Goal: Check status: Check status

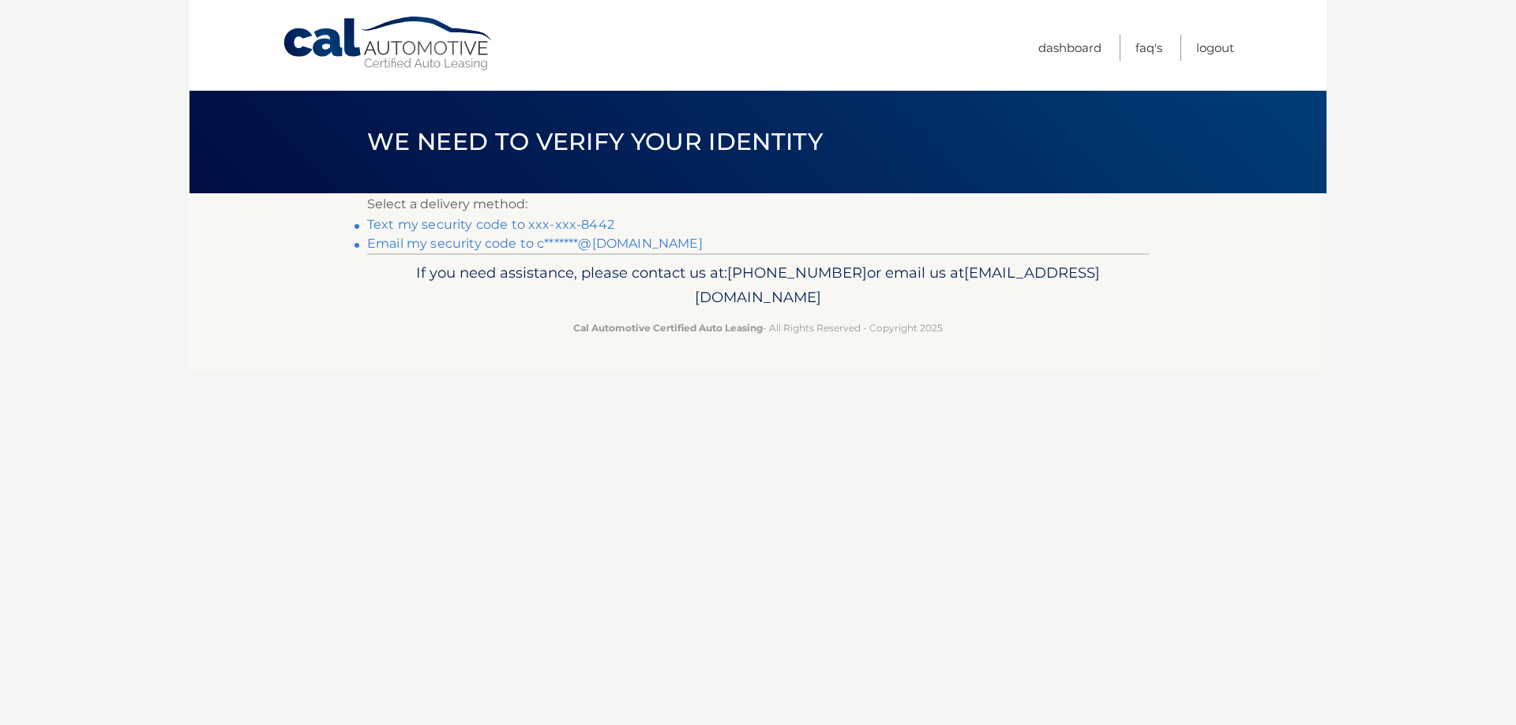
click at [497, 224] on link "Text my security code to xxx-xxx-8442" at bounding box center [490, 224] width 247 height 15
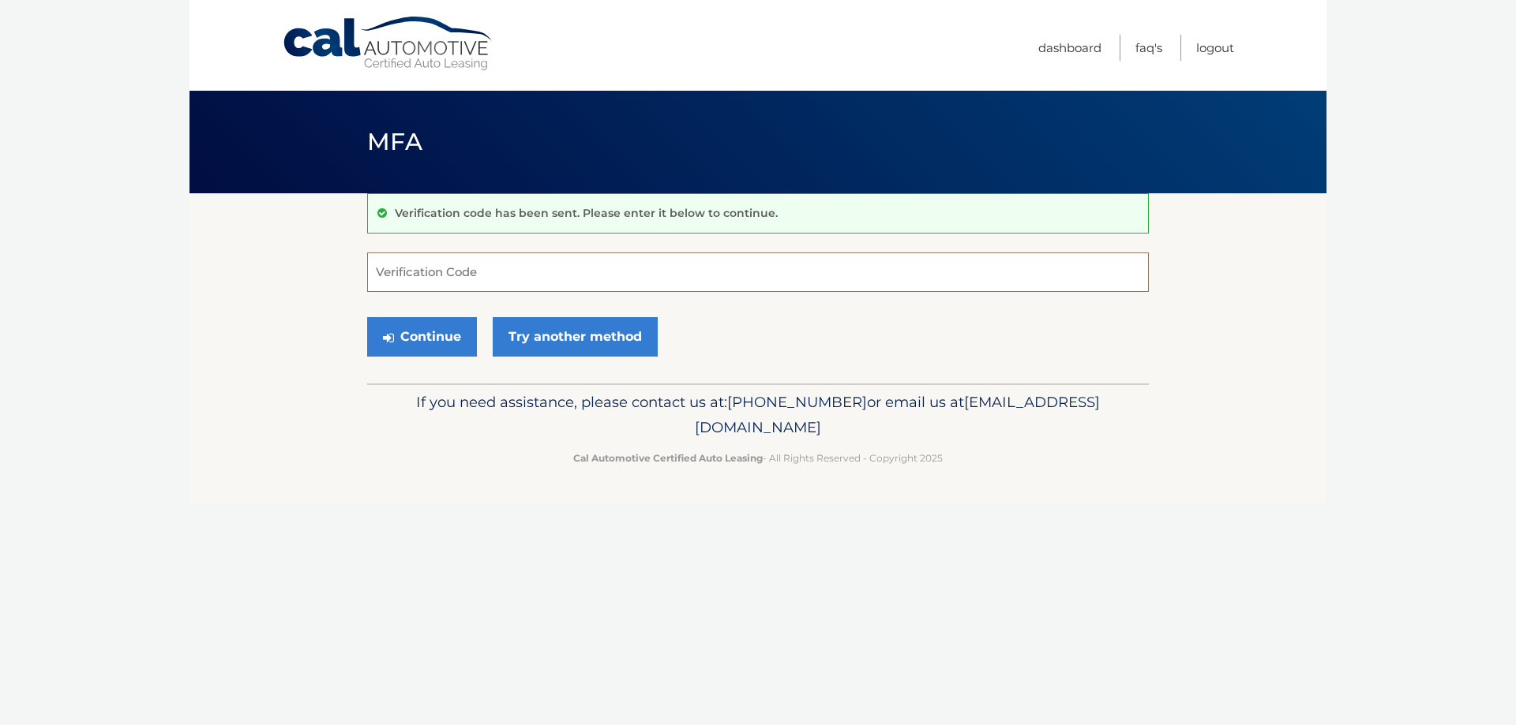
click at [440, 279] on input "Verification Code" at bounding box center [757, 272] width 781 height 39
click at [486, 275] on input "Verification Code" at bounding box center [757, 272] width 781 height 39
type input "282572"
click at [443, 343] on button "Continue" at bounding box center [422, 336] width 110 height 39
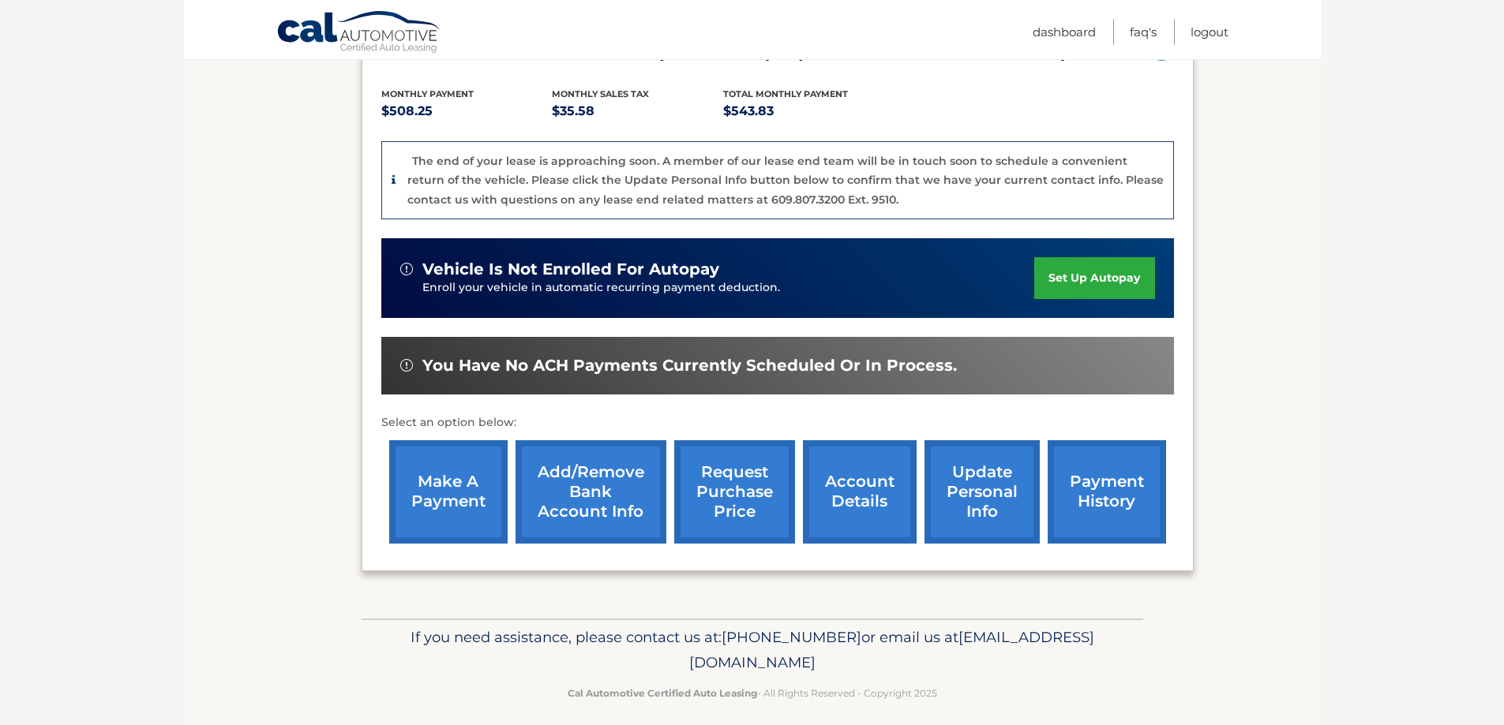
scroll to position [329, 0]
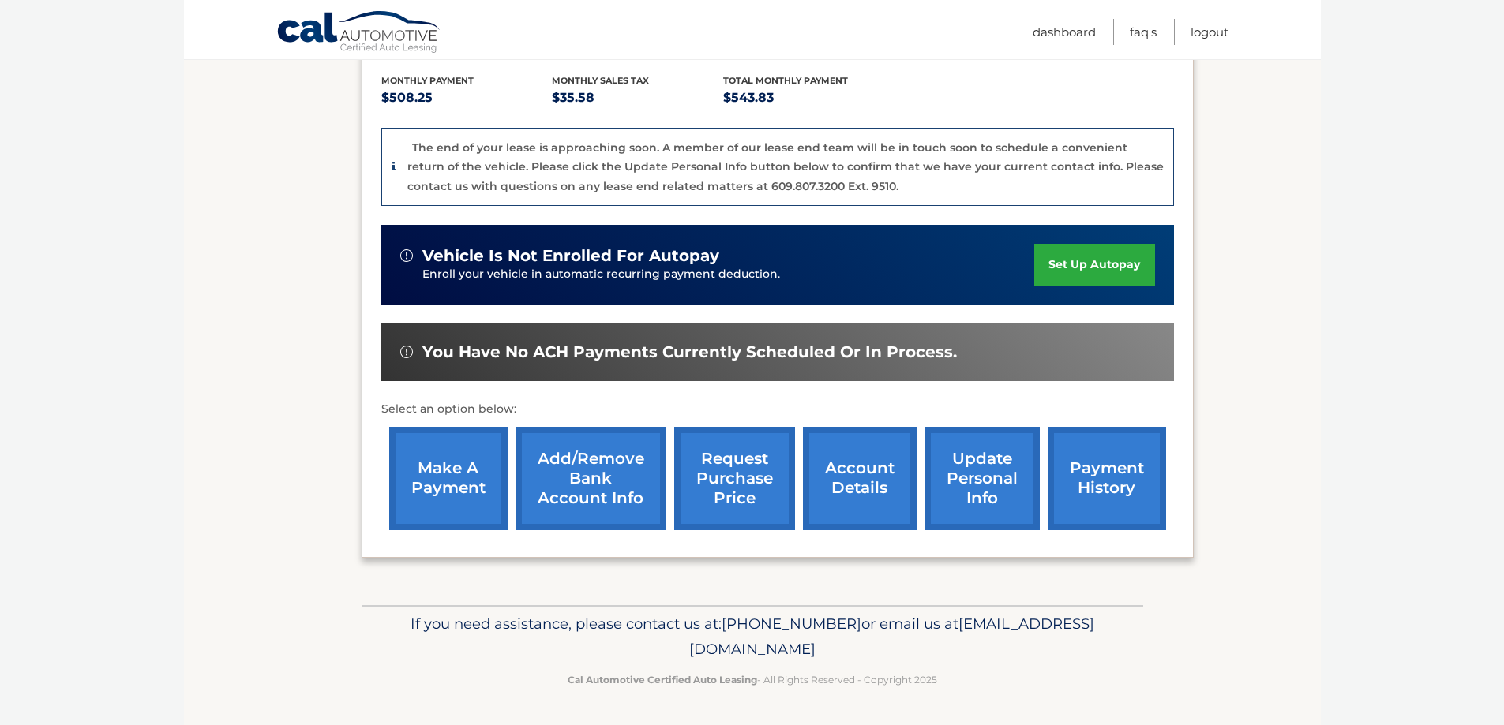
click at [1103, 492] on link "payment history" at bounding box center [1107, 478] width 118 height 103
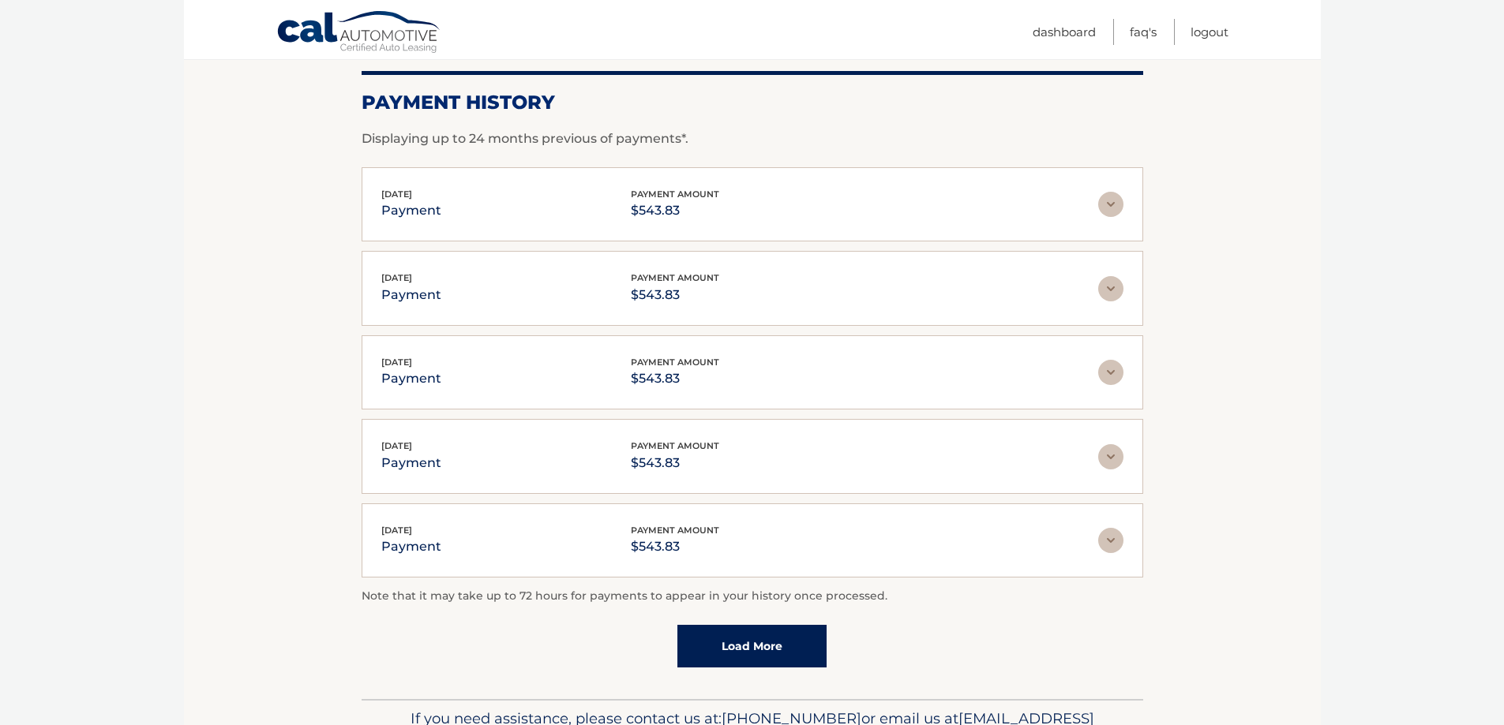
scroll to position [312, 0]
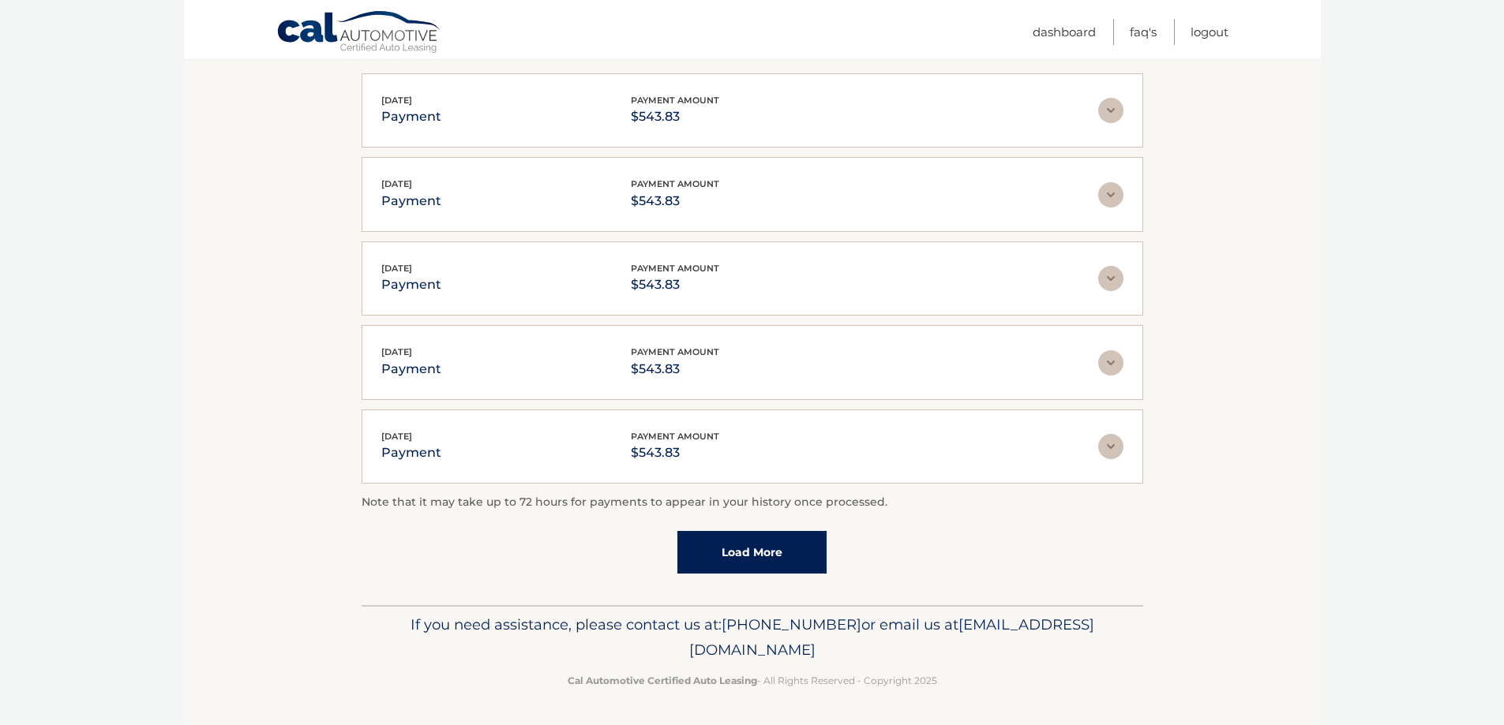
click at [702, 547] on link "Load More" at bounding box center [751, 552] width 149 height 43
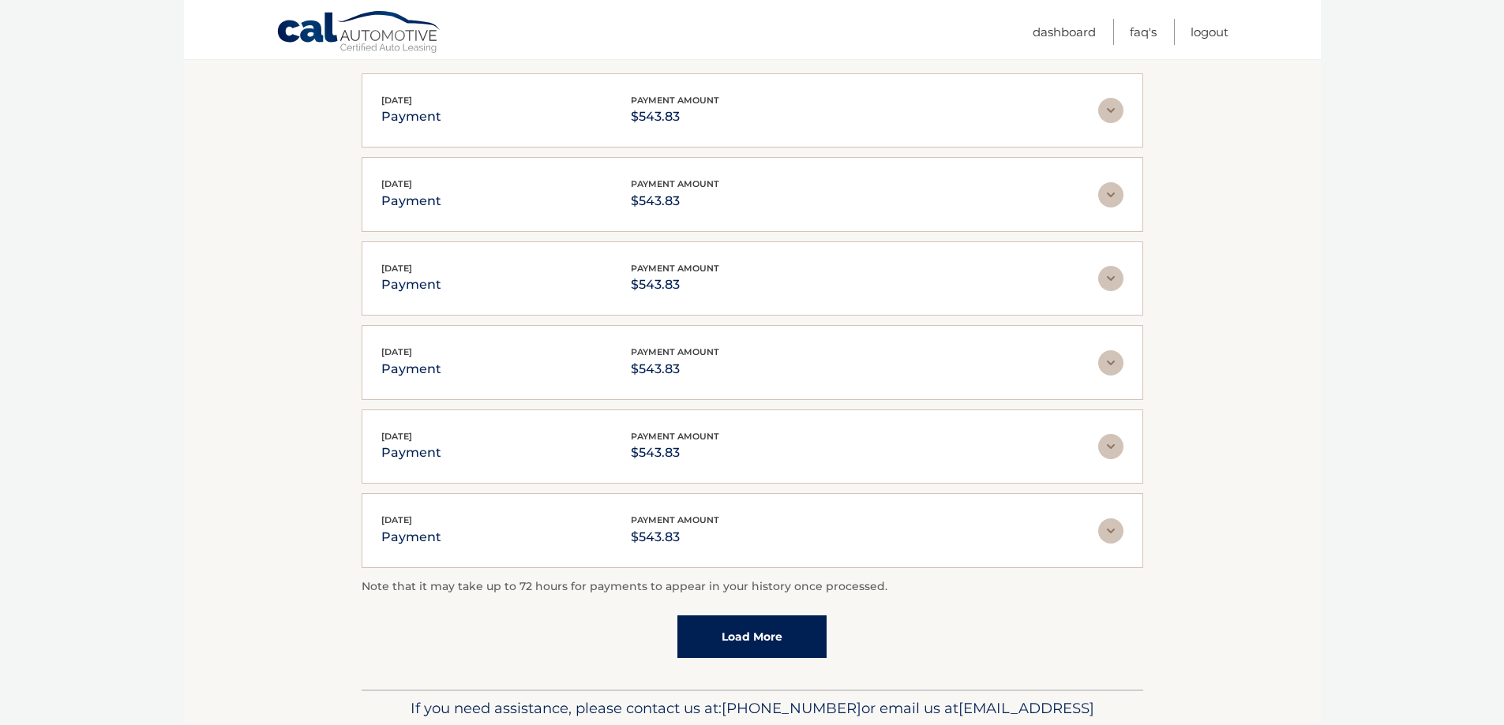
click at [727, 631] on link "Load More" at bounding box center [751, 637] width 149 height 43
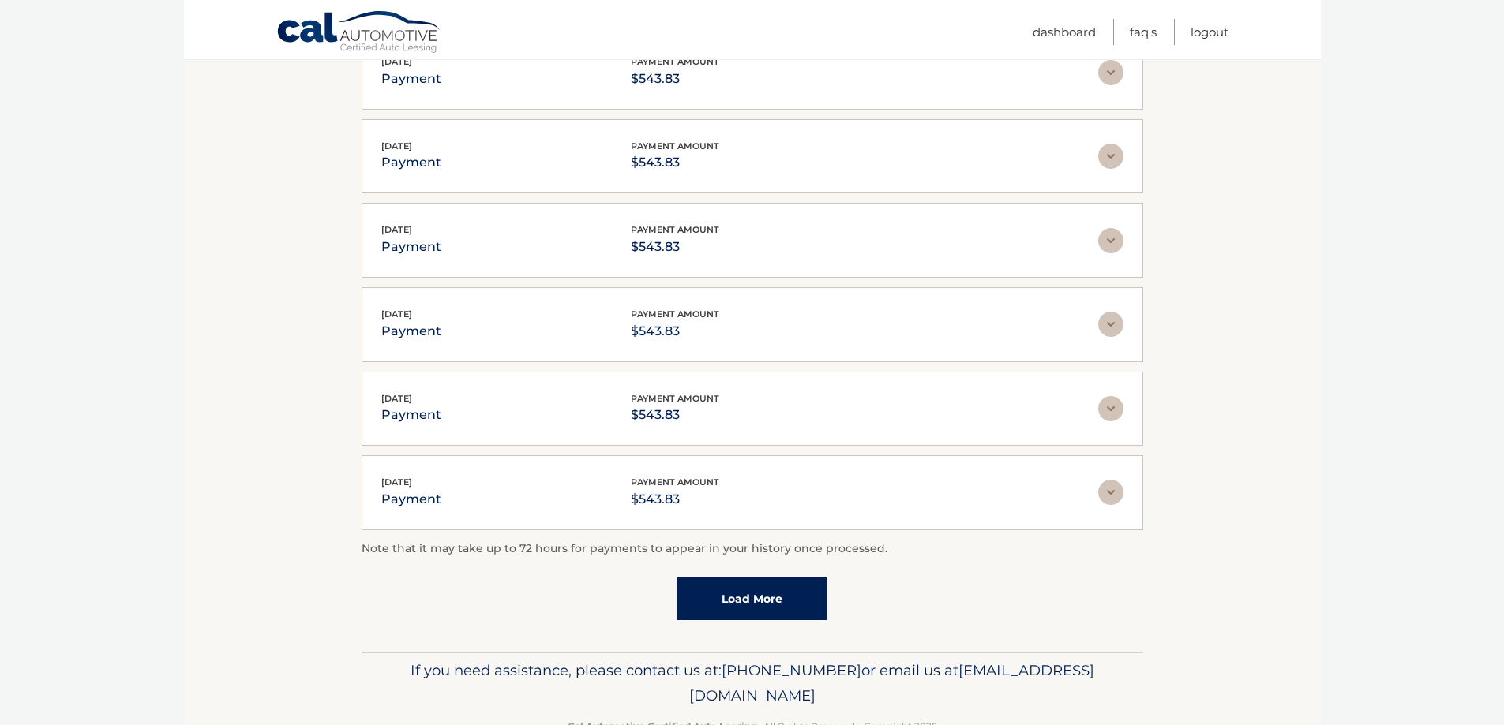
scroll to position [785, 0]
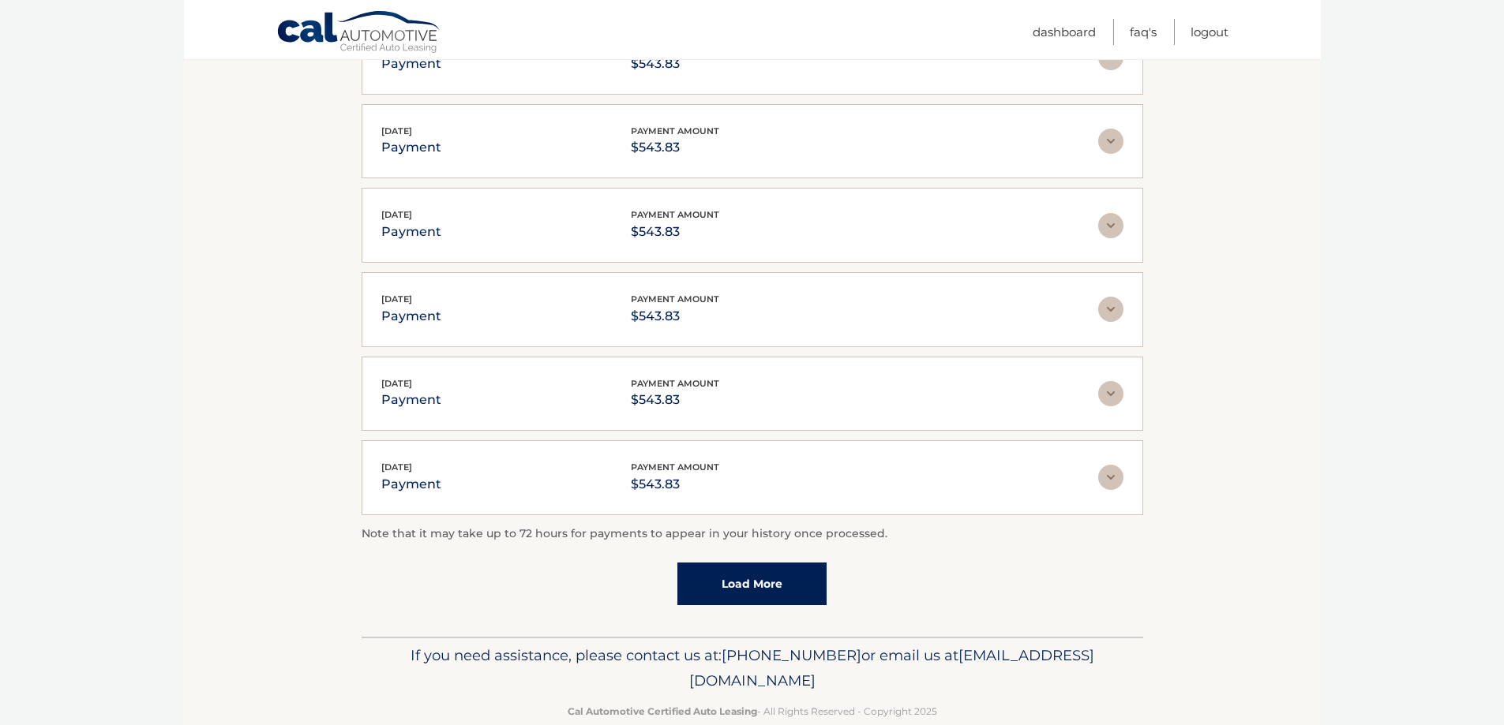
click at [731, 594] on link "Load More" at bounding box center [751, 584] width 149 height 43
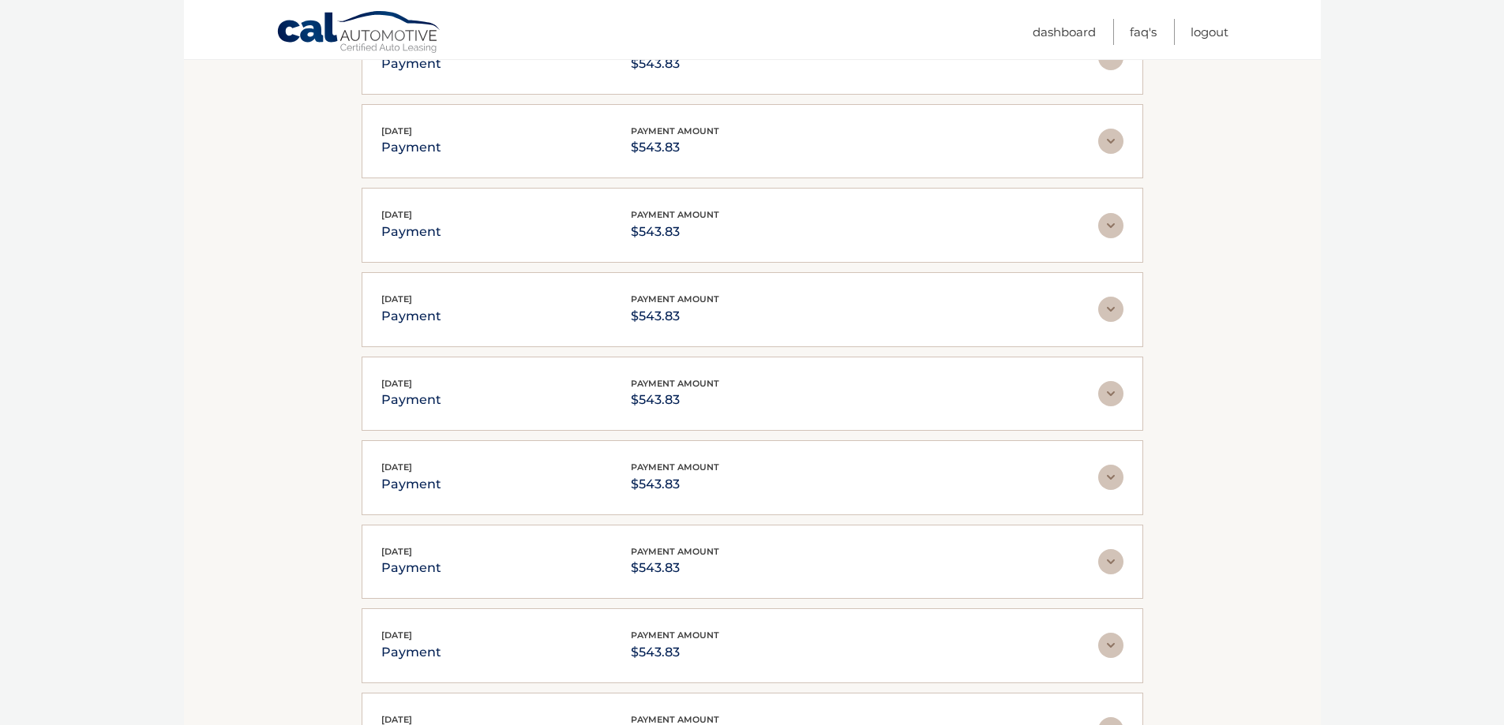
scroll to position [1237, 0]
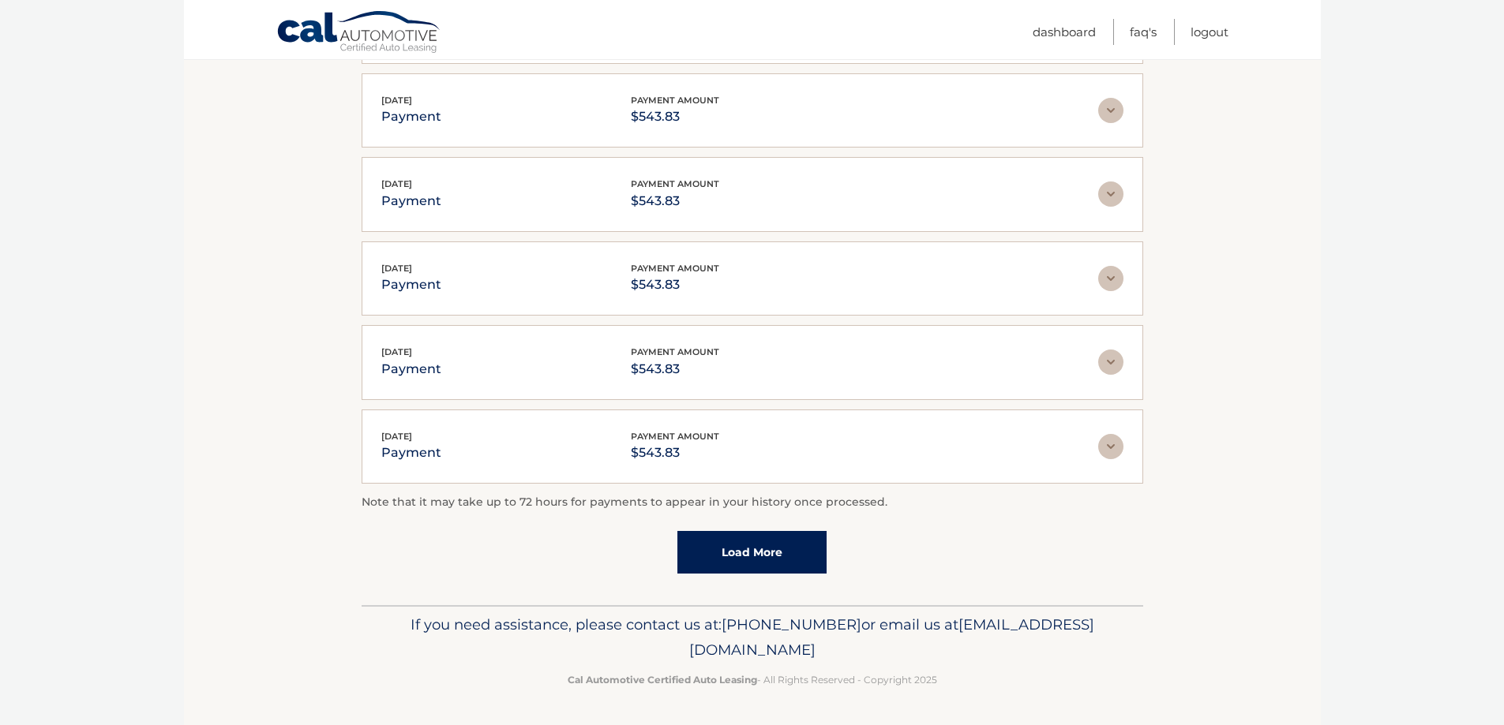
click at [744, 558] on link "Load More" at bounding box center [751, 552] width 149 height 43
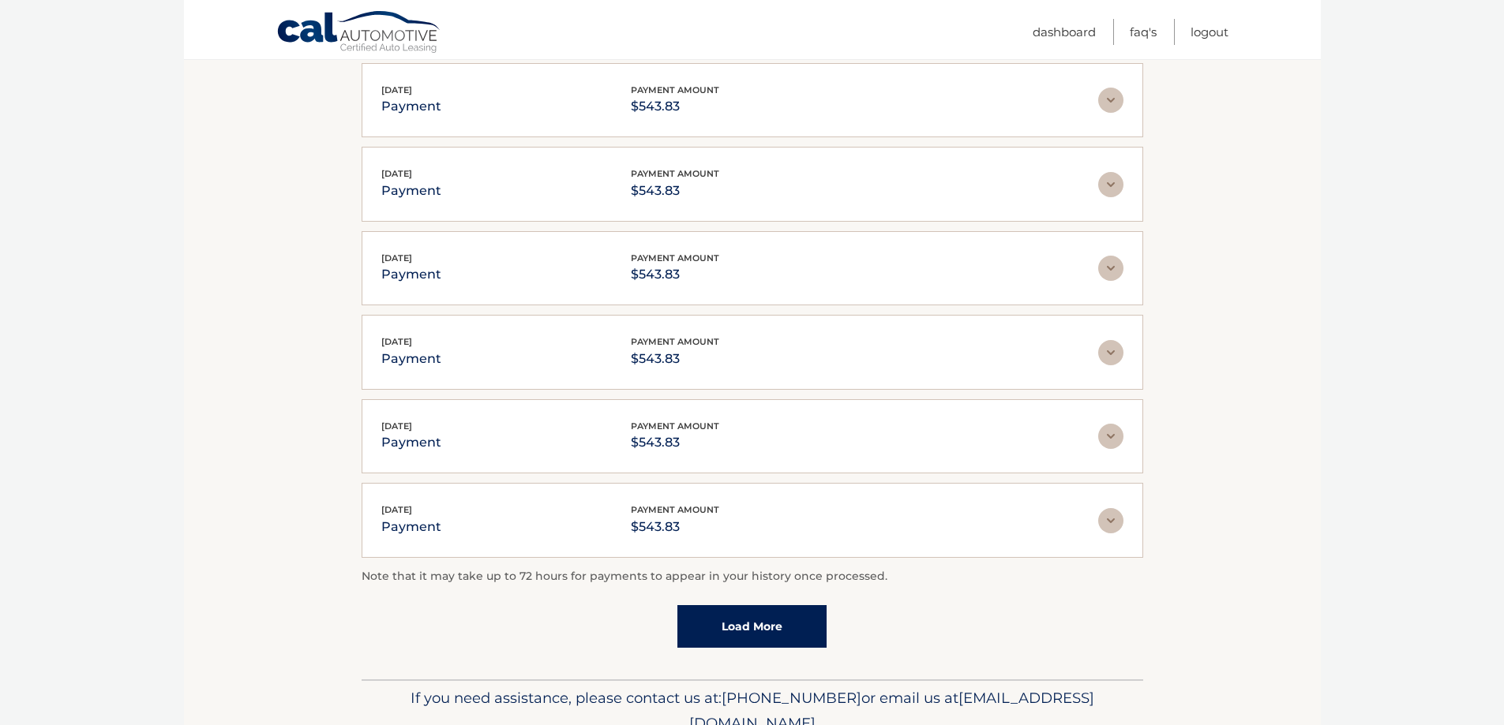
scroll to position [1658, 0]
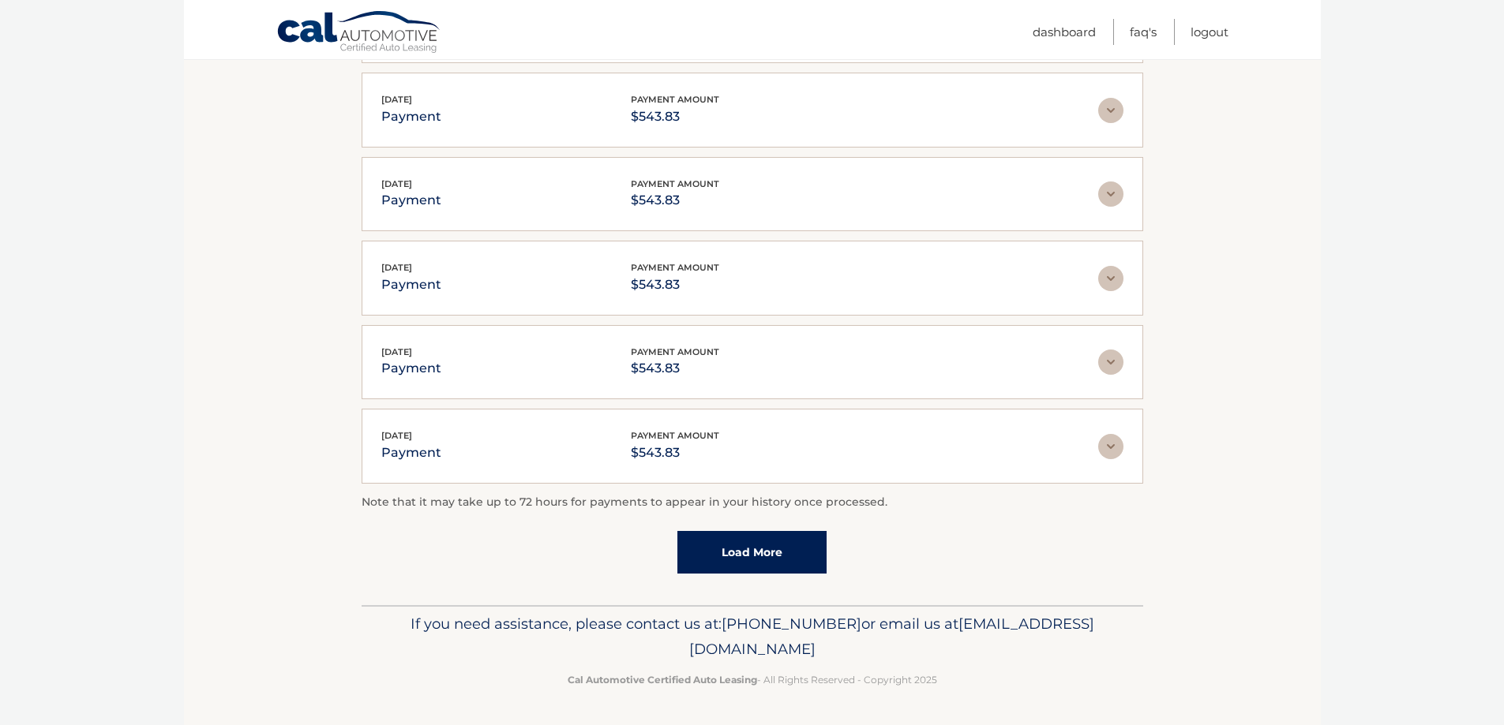
click at [734, 554] on link "Load More" at bounding box center [751, 552] width 149 height 43
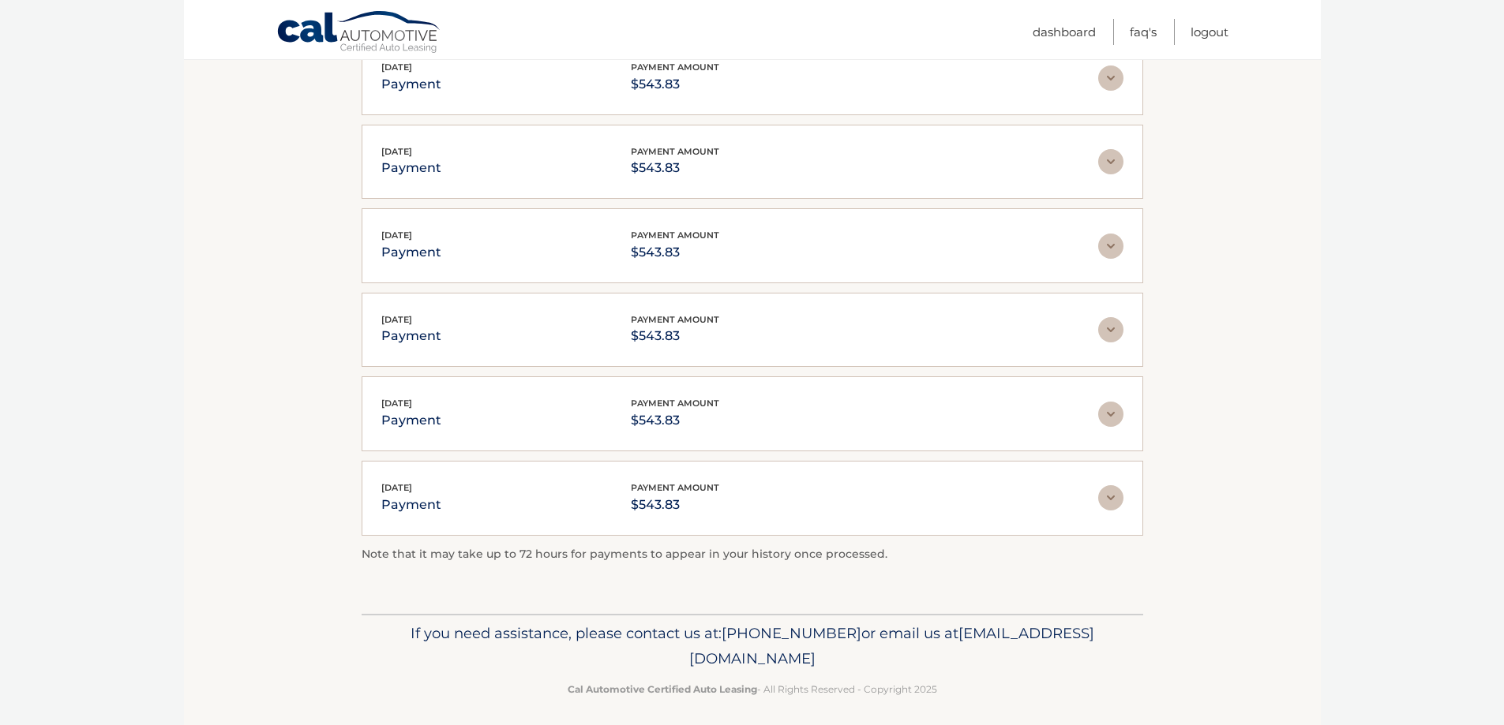
scroll to position [1867, 0]
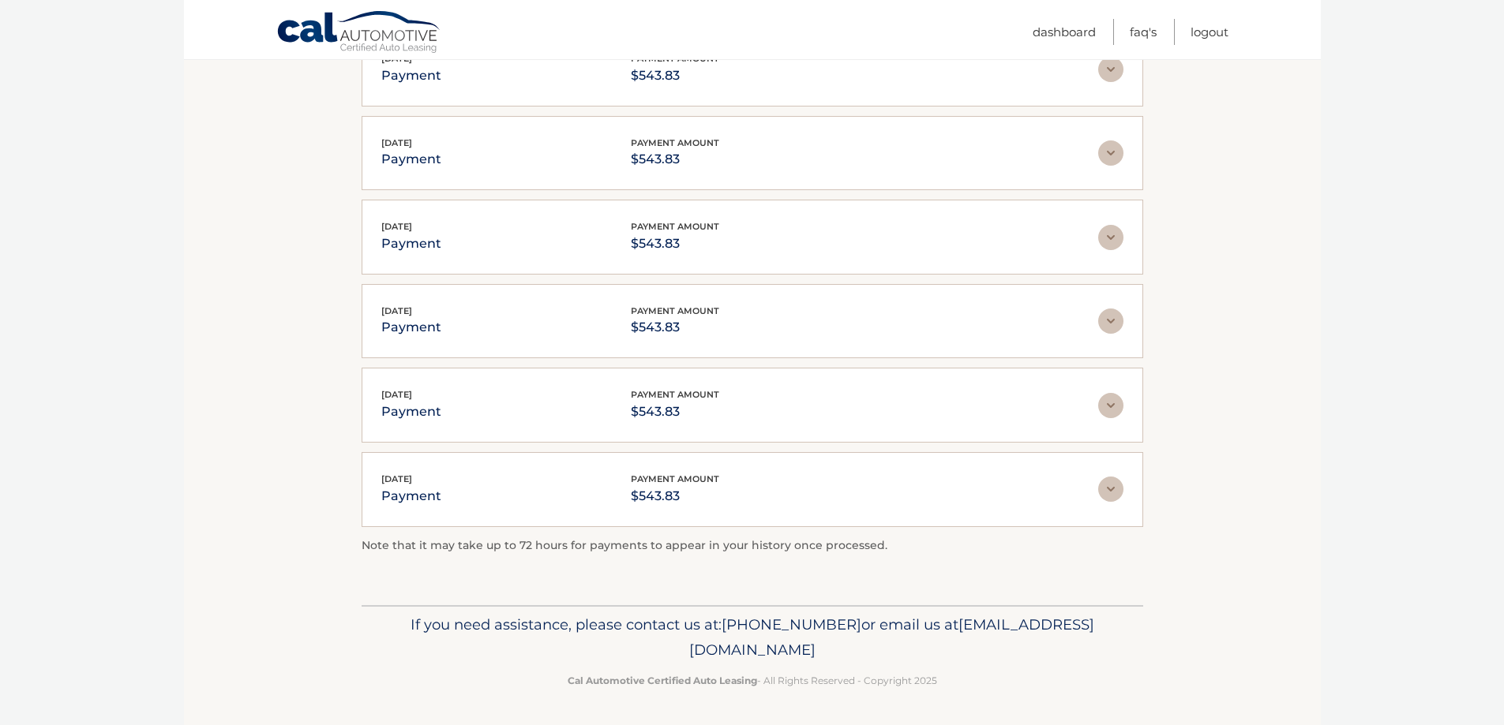
click at [1113, 491] on img at bounding box center [1110, 489] width 25 height 25
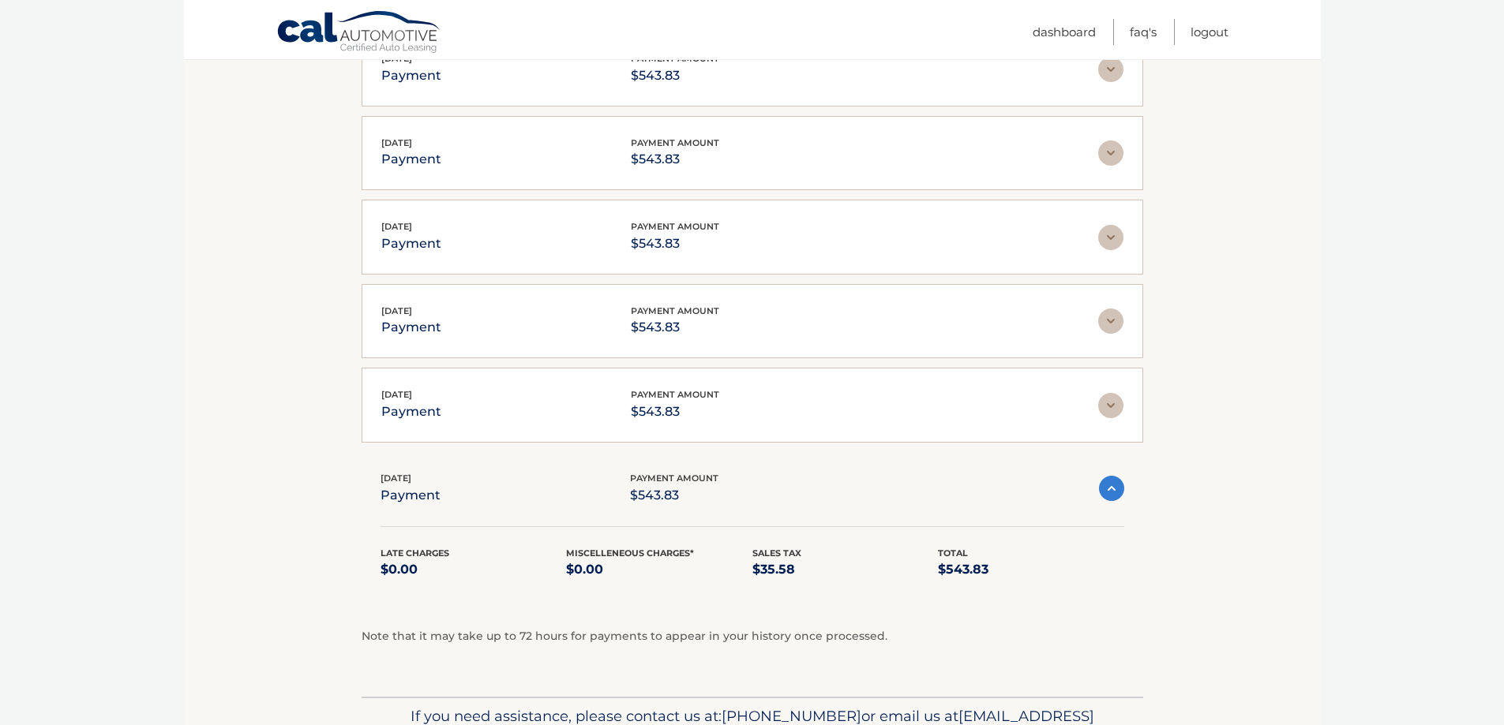
click at [1111, 493] on img at bounding box center [1111, 488] width 25 height 25
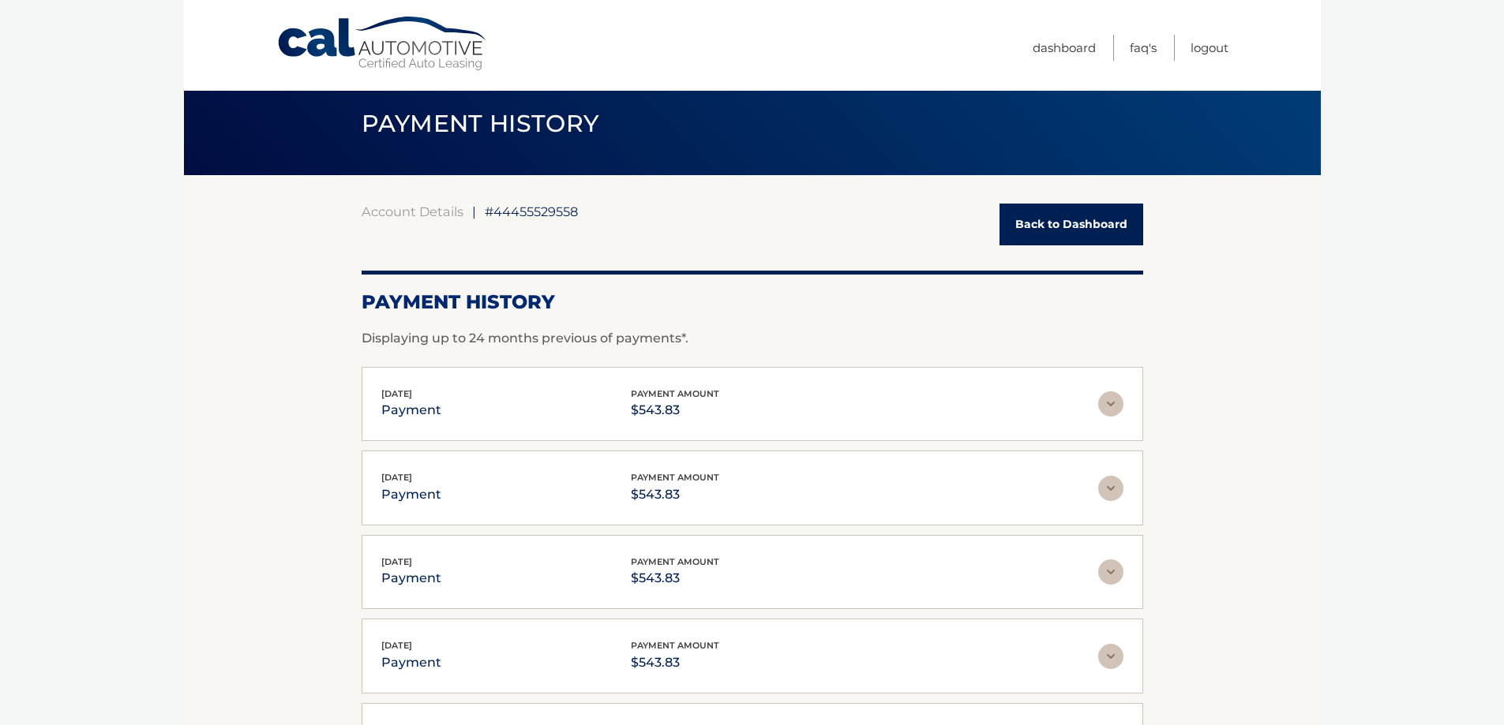
scroll to position [0, 0]
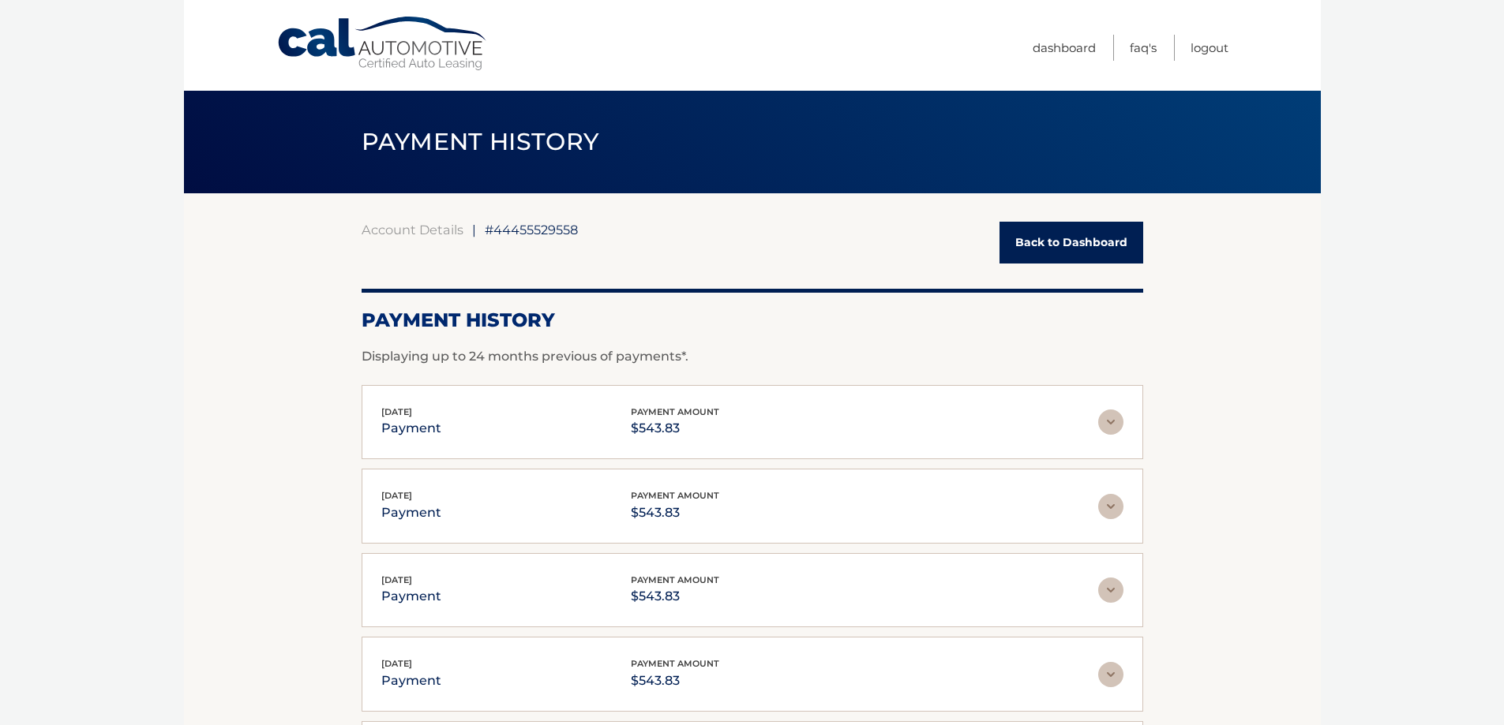
drag, startPoint x: 254, startPoint y: 21, endPoint x: 403, endPoint y: 22, distance: 149.2
click at [468, 24] on div "Cal Automotive Menu Dashboard FAQ's Logout" at bounding box center [752, 45] width 1137 height 91
click at [412, 231] on link "Account Details" at bounding box center [413, 230] width 102 height 16
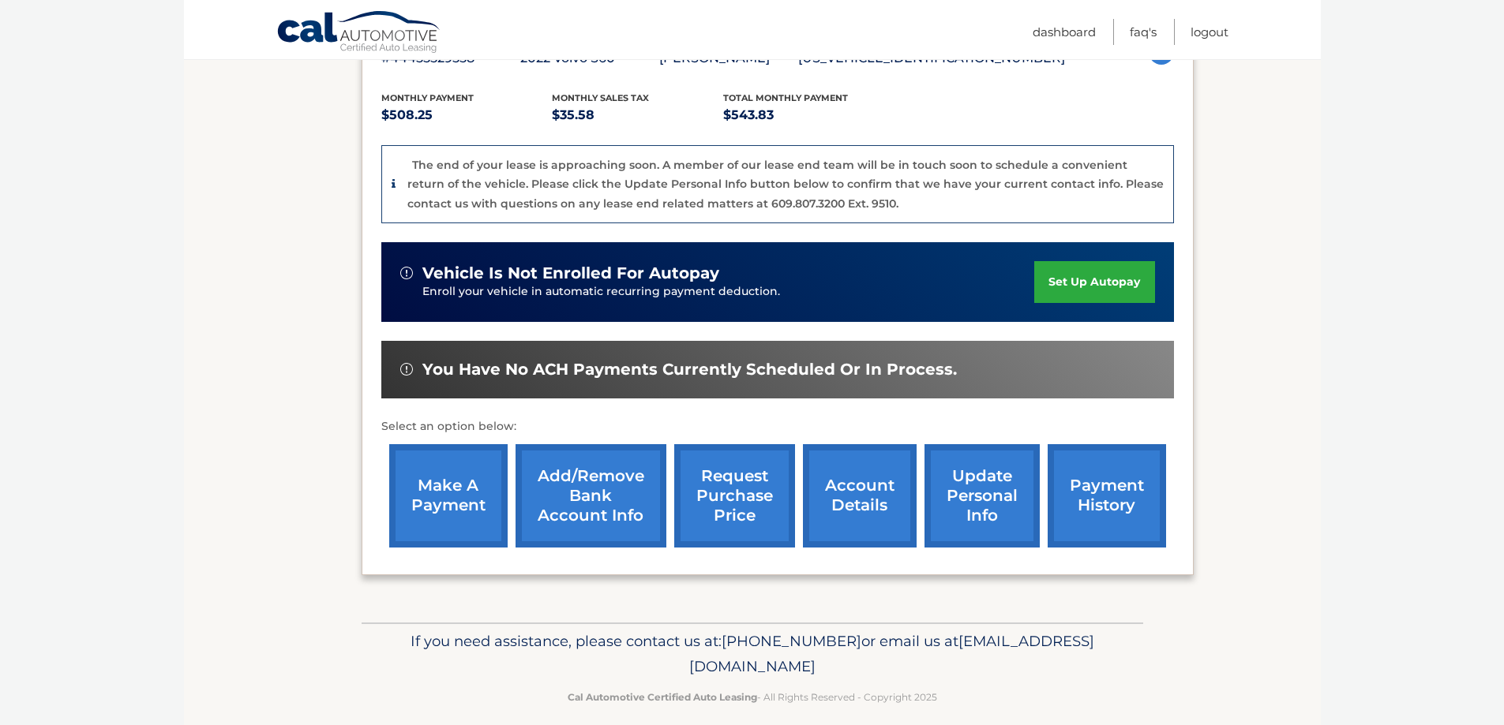
scroll to position [316, 0]
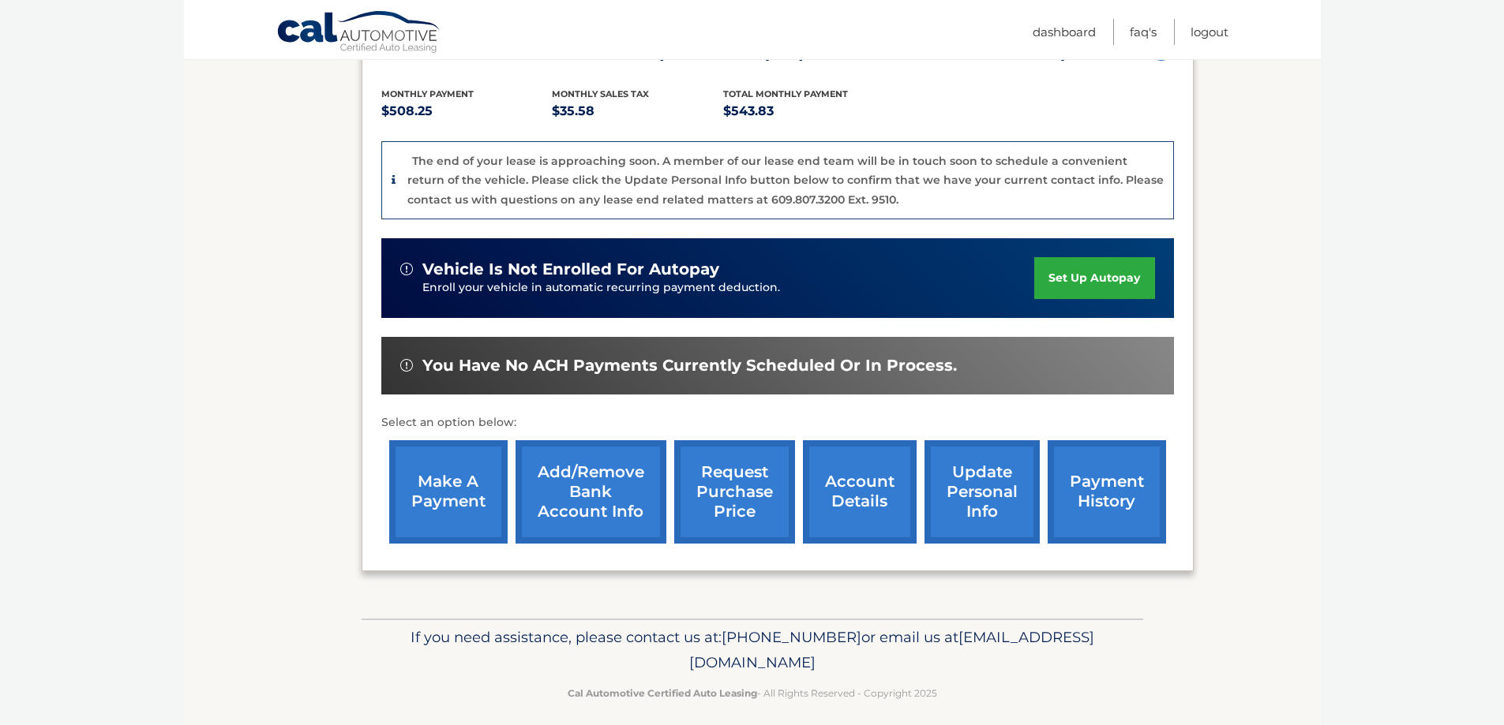
click at [842, 486] on link "account details" at bounding box center [860, 491] width 114 height 103
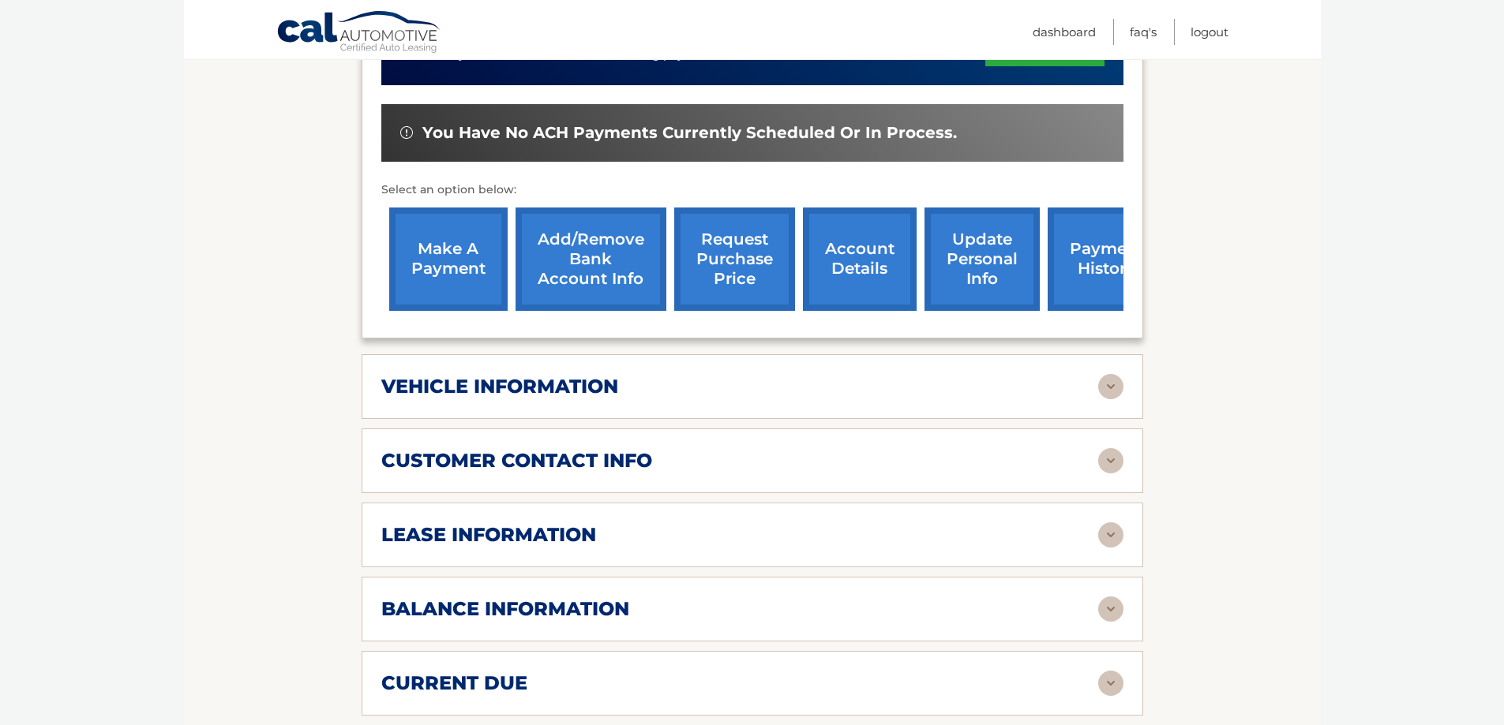
scroll to position [474, 0]
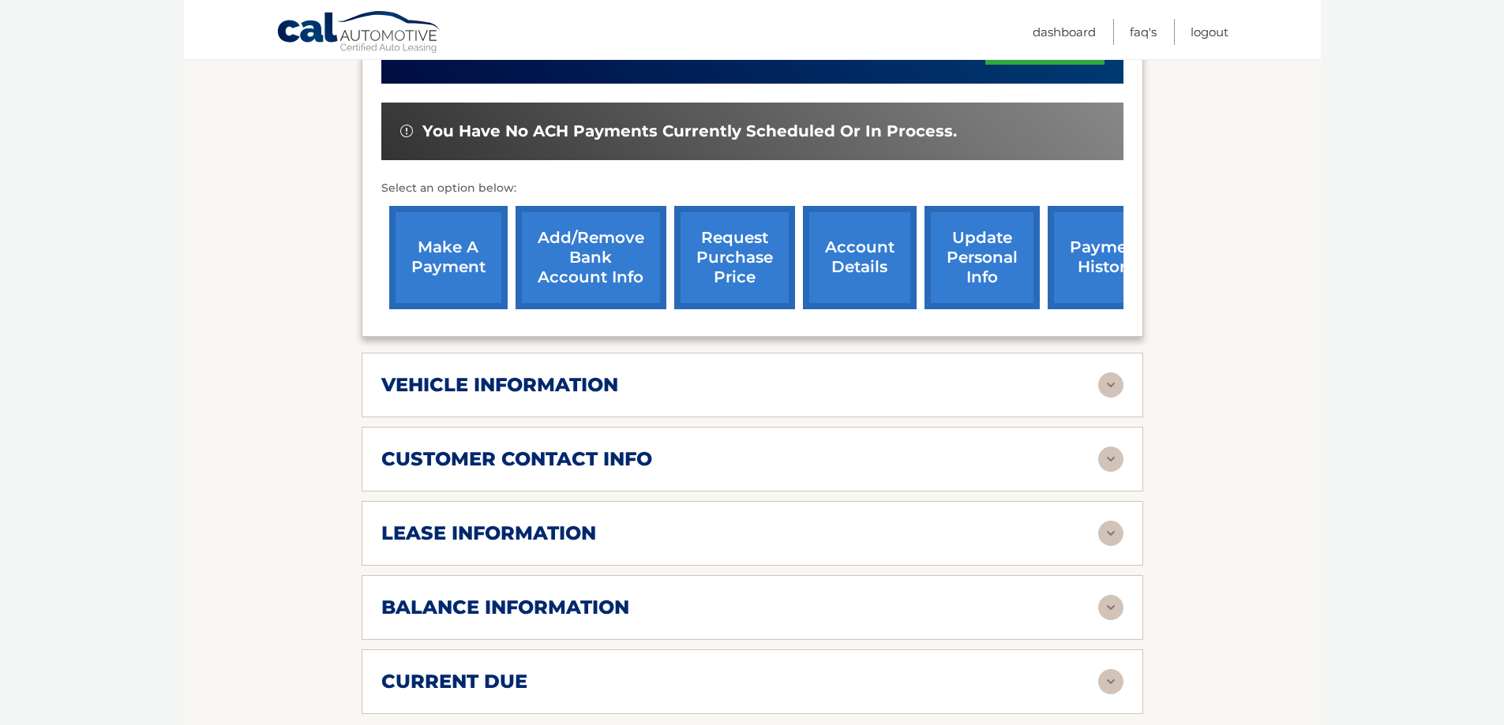
click at [1056, 519] on div "lease information Contract Start Date [DATE] Term 39 Maturity Date [DATE] Start…" at bounding box center [752, 533] width 781 height 65
click at [1090, 534] on div "lease information" at bounding box center [739, 534] width 717 height 24
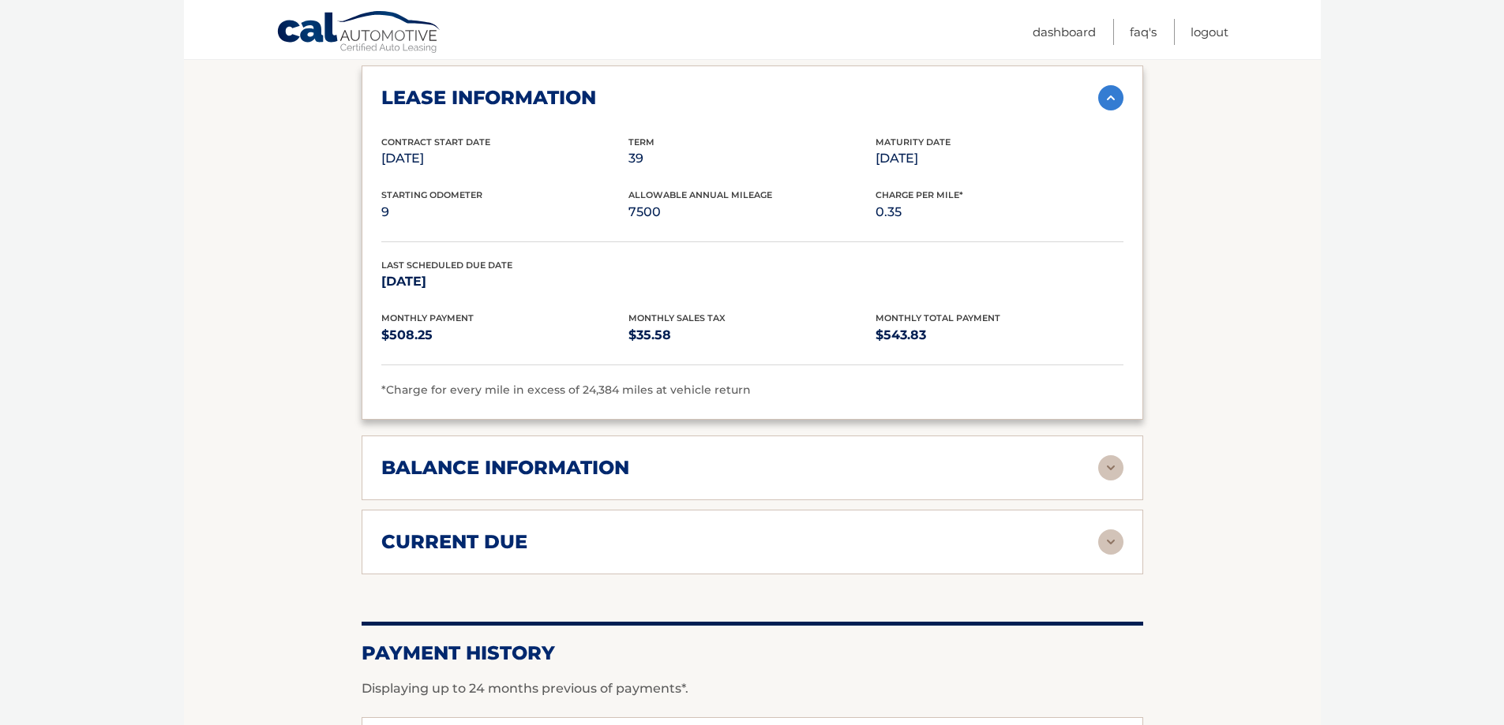
scroll to position [947, 0]
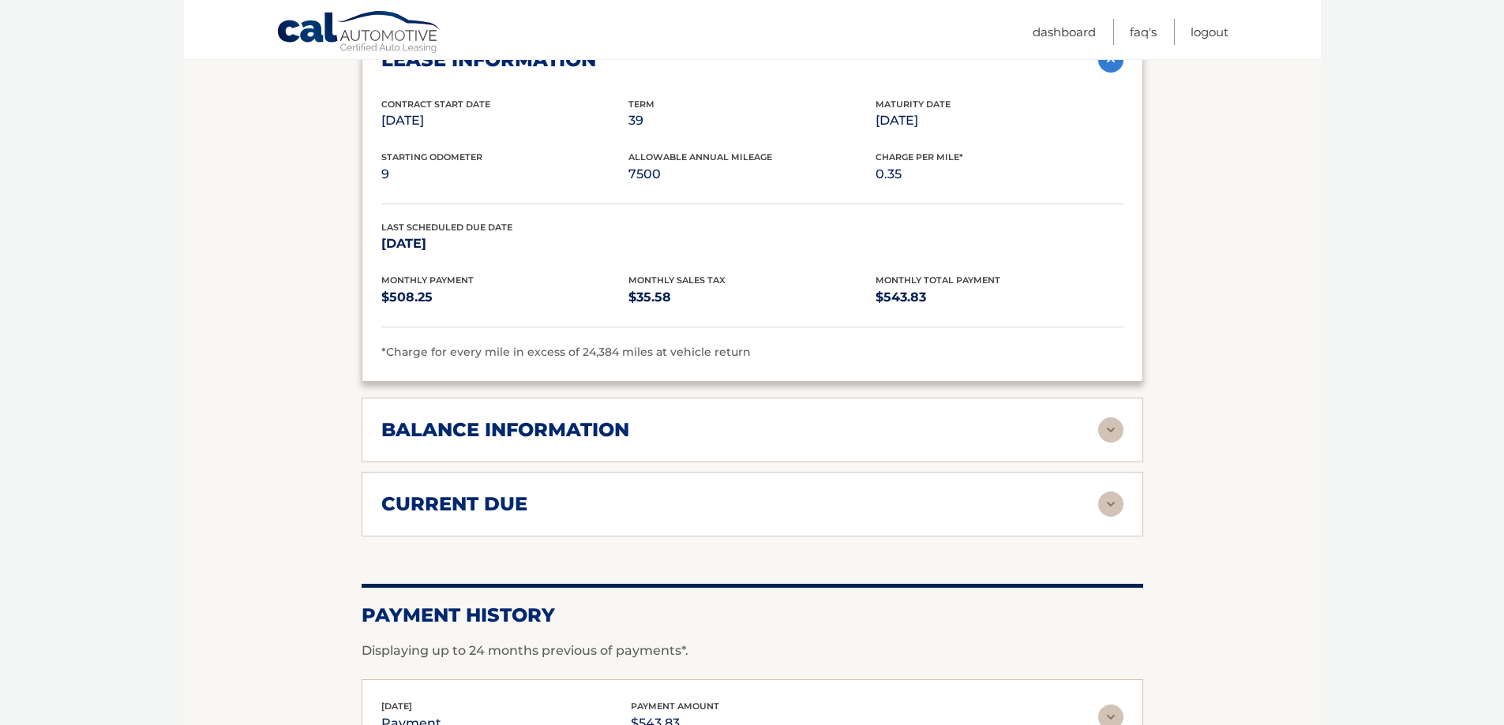
click at [1113, 433] on img at bounding box center [1110, 430] width 25 height 25
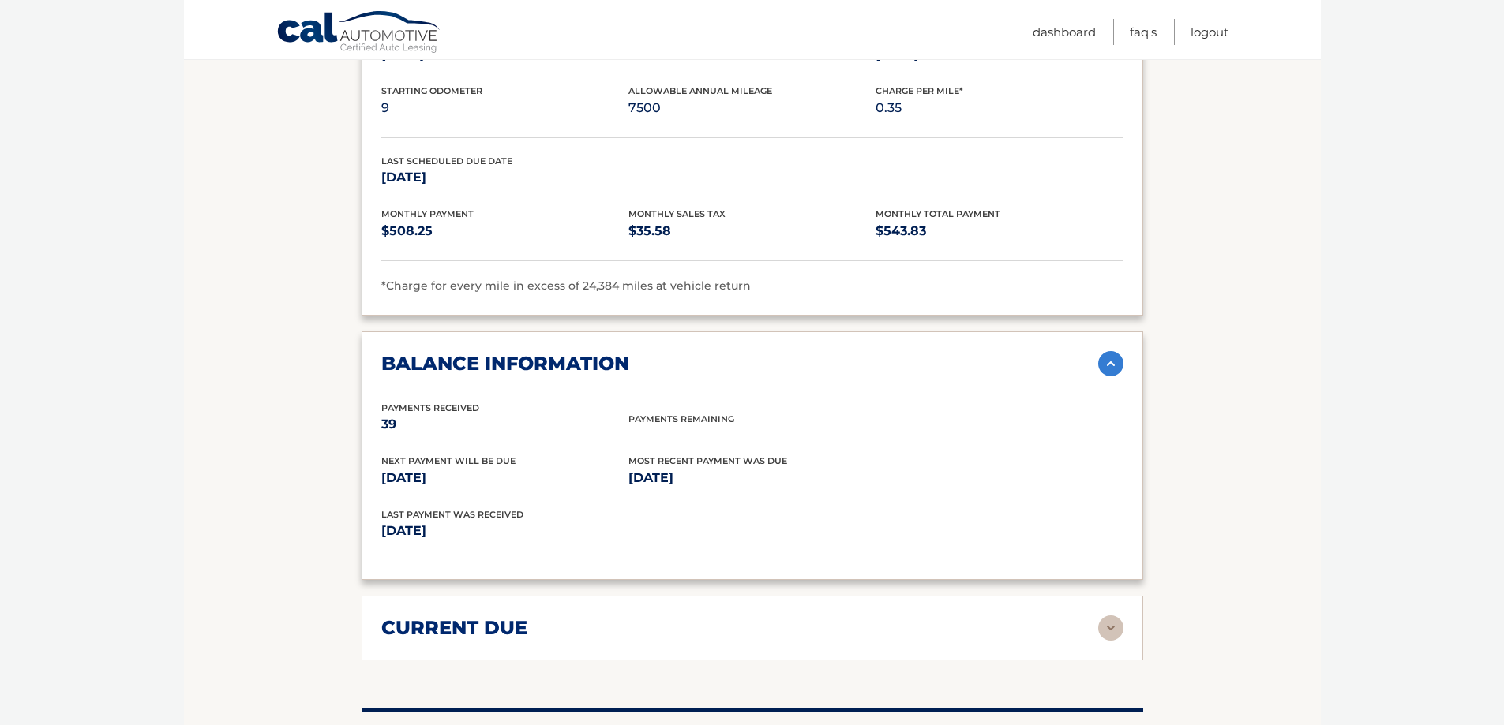
scroll to position [1105, 0]
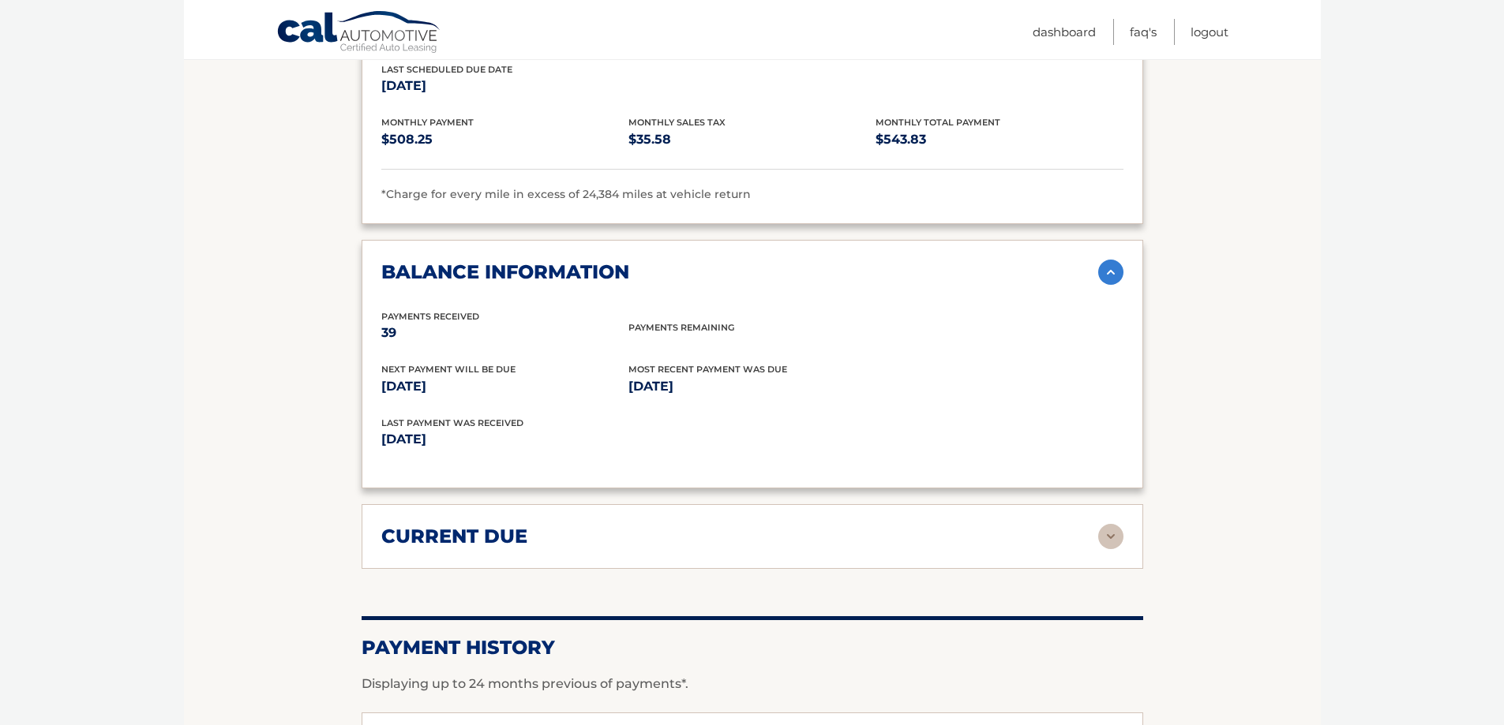
click at [1109, 532] on img at bounding box center [1110, 536] width 25 height 25
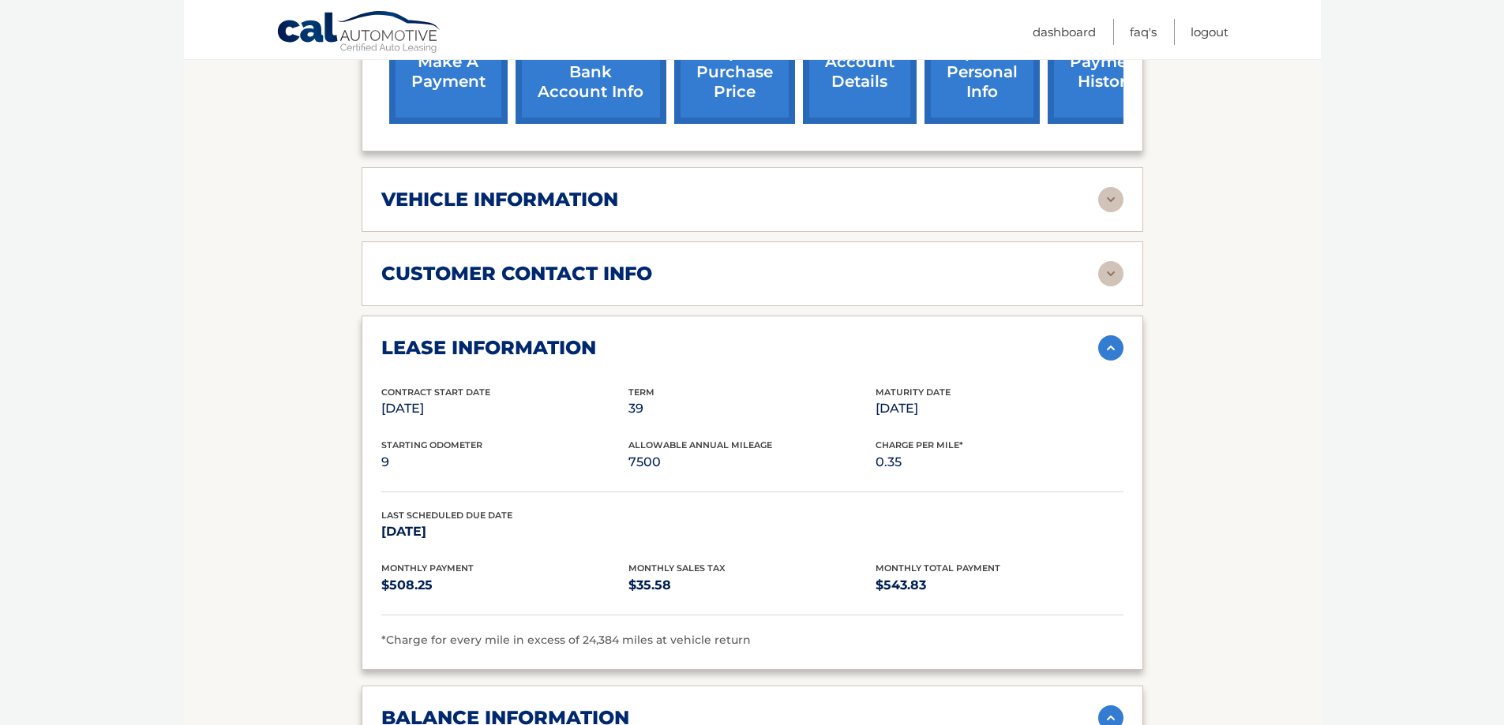
scroll to position [632, 0]
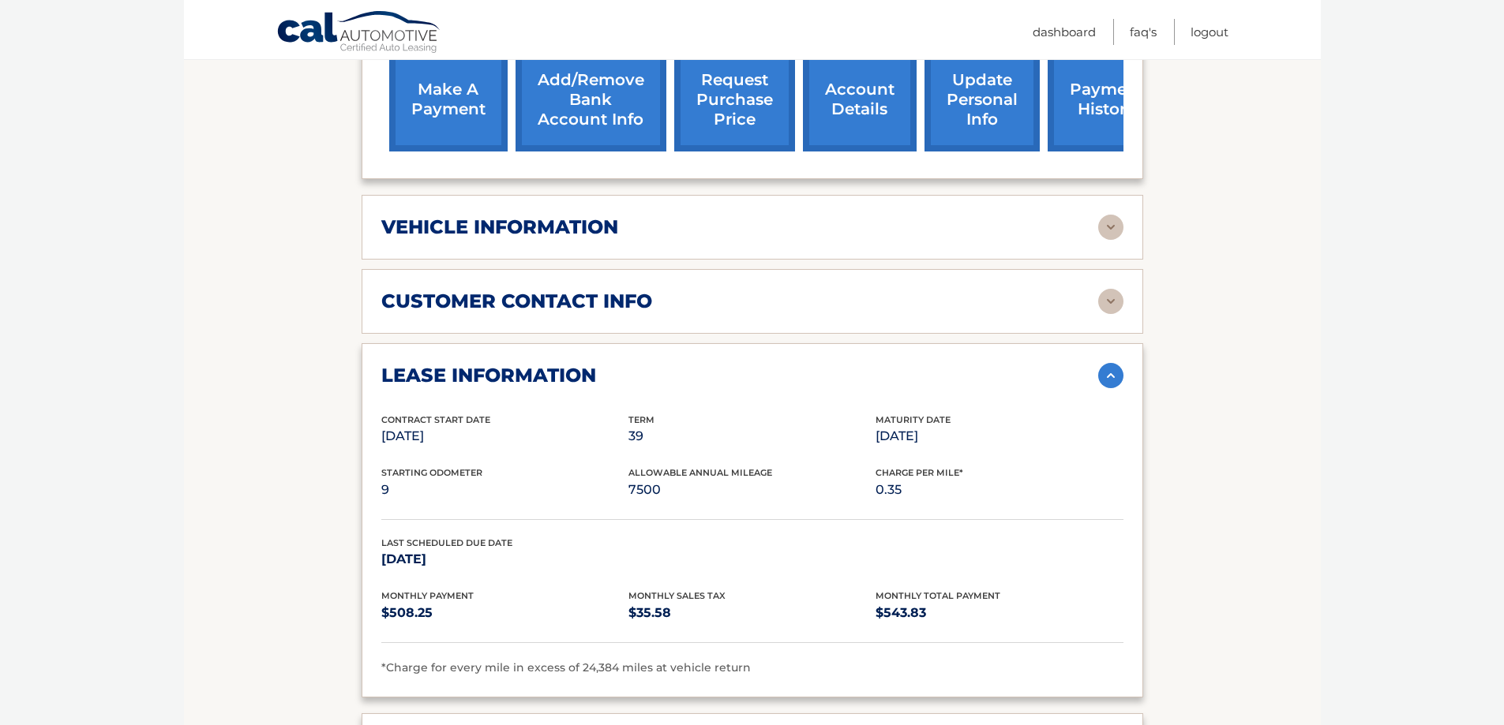
drag, startPoint x: 189, startPoint y: 11, endPoint x: 328, endPoint y: 24, distance: 139.5
click at [473, 21] on div "Cal Automotive Menu Dashboard FAQ's Logout" at bounding box center [752, 29] width 1137 height 59
drag, startPoint x: 244, startPoint y: 23, endPoint x: 326, endPoint y: 24, distance: 82.1
click at [337, 30] on div "Cal Automotive Menu Dashboard FAQ's Logout" at bounding box center [752, 29] width 1137 height 59
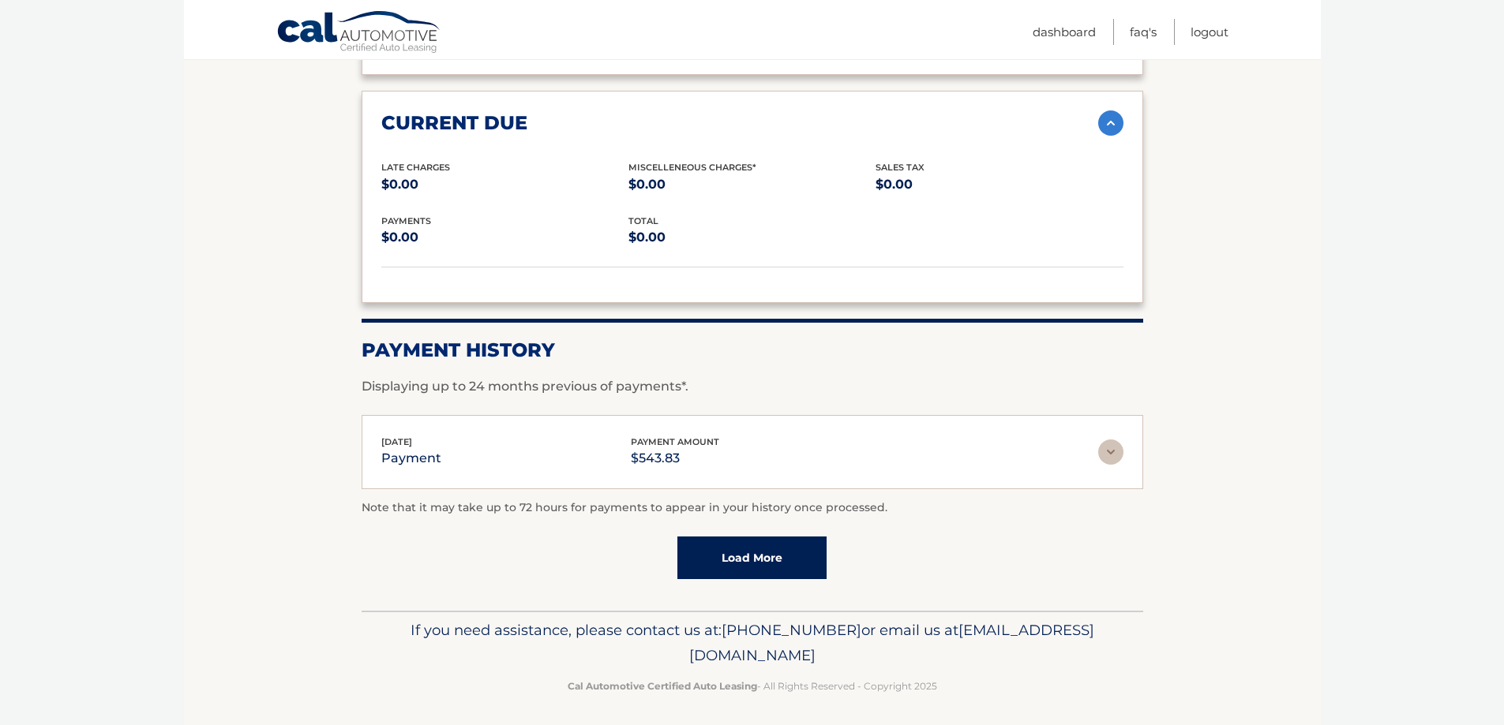
scroll to position [1524, 0]
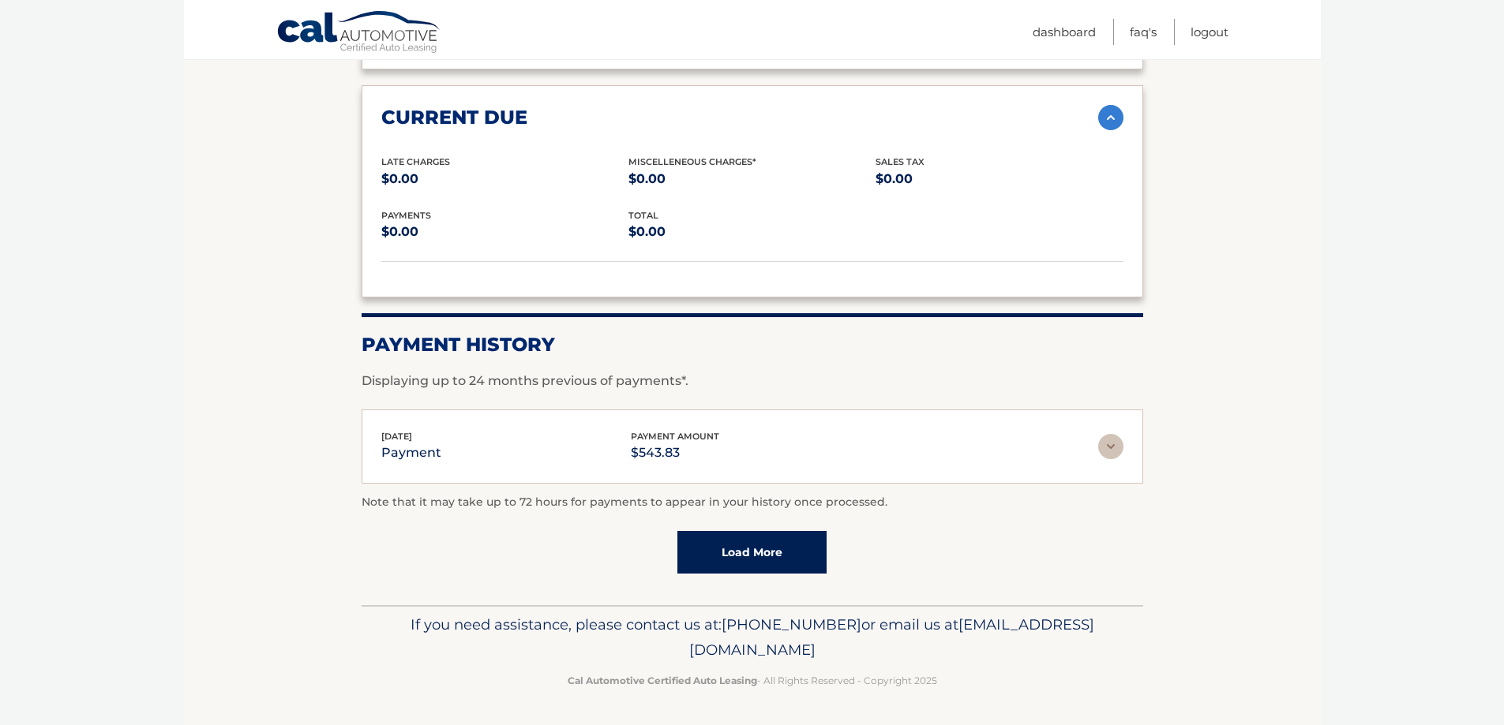
drag, startPoint x: 337, startPoint y: 238, endPoint x: 1059, endPoint y: 698, distance: 856.5
copy div "Account Details | #44455529558 Back to Dashboard Manage Your Lease lease accoun…"
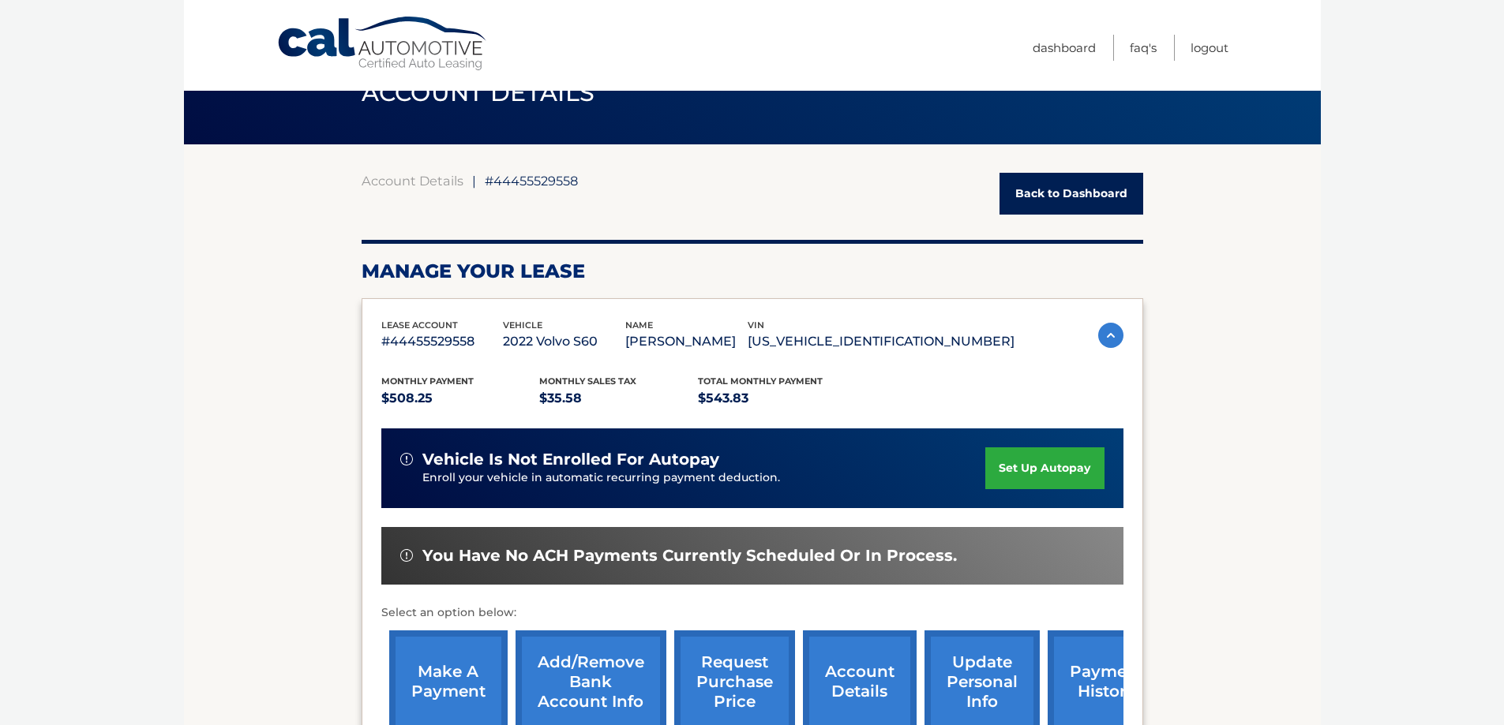
scroll to position [0, 0]
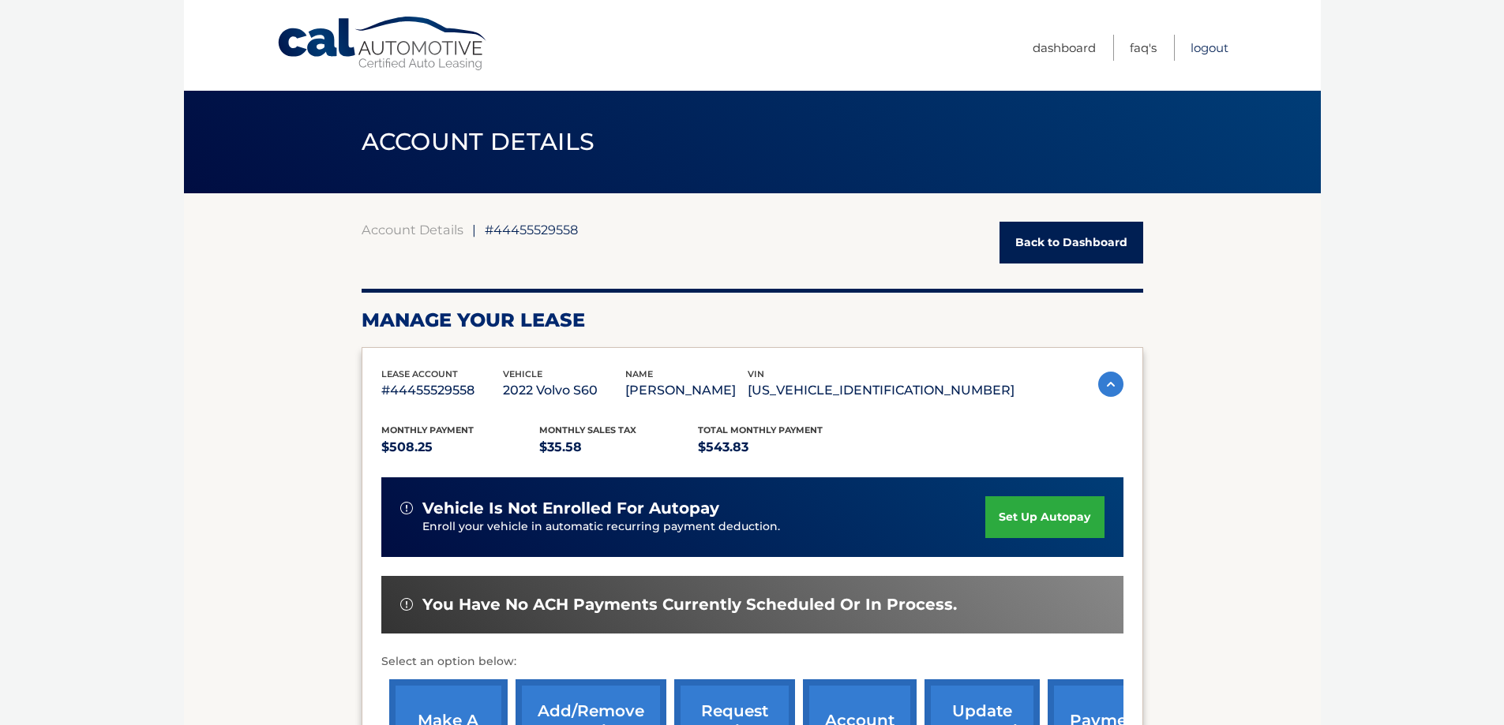
click at [1201, 51] on link "Logout" at bounding box center [1209, 48] width 38 height 26
